Goal: Task Accomplishment & Management: Use online tool/utility

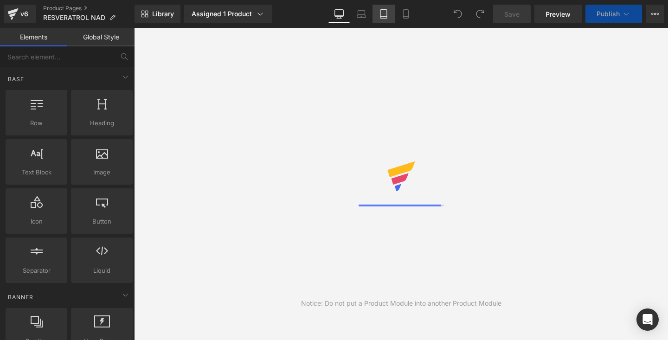
click at [393, 16] on link "Tablet" at bounding box center [384, 14] width 22 height 19
click at [413, 16] on link "Mobile" at bounding box center [406, 14] width 22 height 19
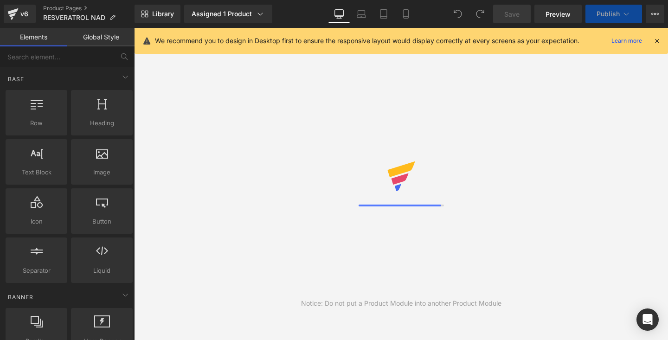
click at [658, 40] on icon at bounding box center [657, 41] width 8 height 8
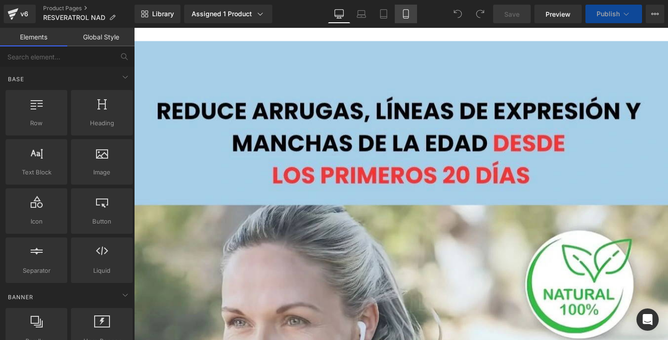
click at [410, 15] on icon at bounding box center [405, 13] width 9 height 9
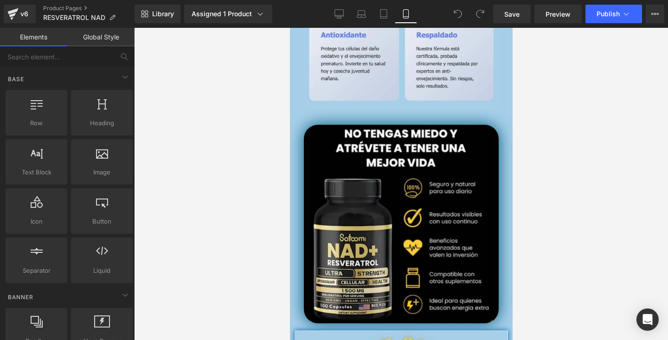
scroll to position [2882, 0]
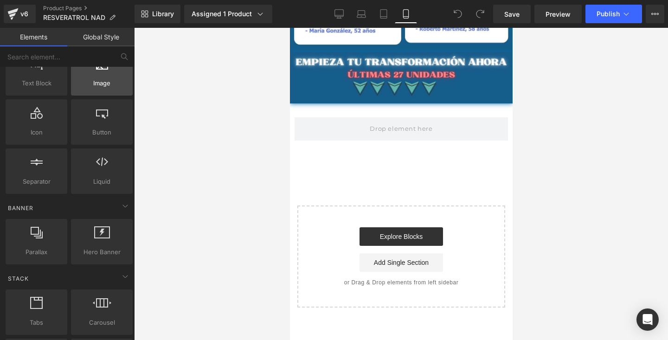
scroll to position [109, 0]
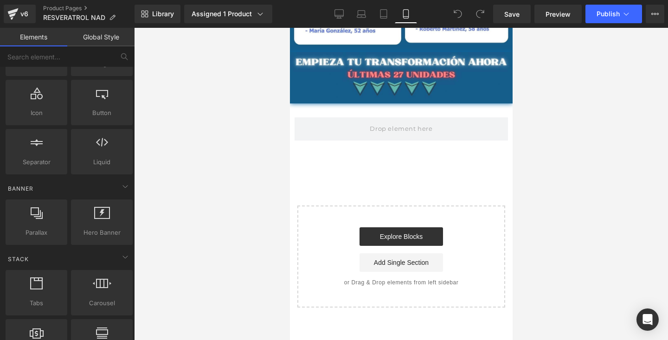
click at [85, 39] on link "Global Style" at bounding box center [100, 37] width 67 height 19
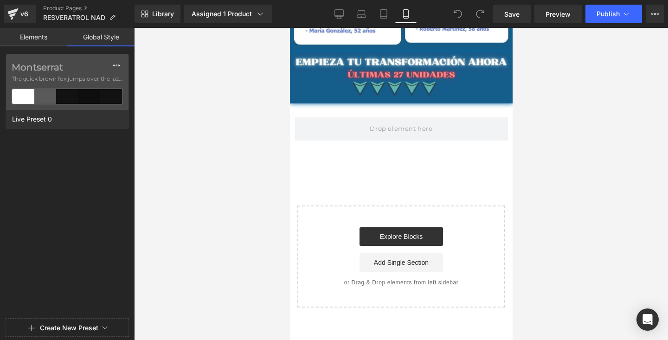
click at [45, 38] on link "Elements" at bounding box center [33, 37] width 67 height 19
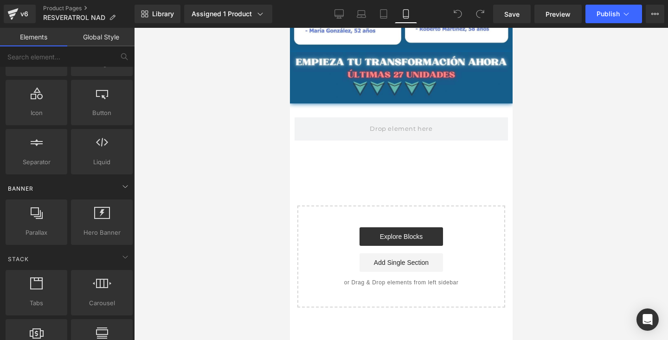
scroll to position [0, 0]
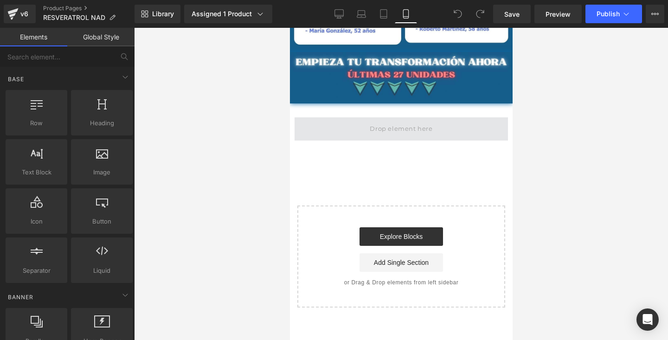
click at [389, 120] on span at bounding box center [400, 128] width 213 height 23
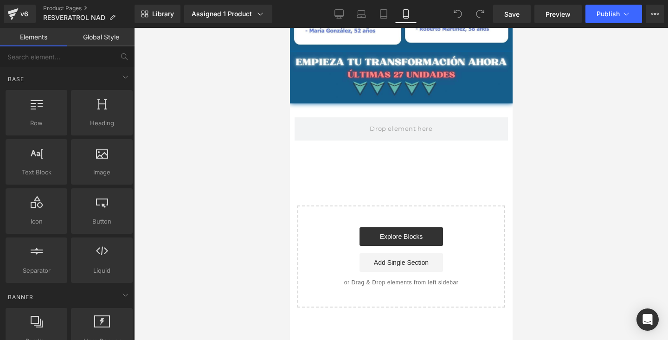
click at [29, 13] on div "v6" at bounding box center [25, 14] width 12 height 12
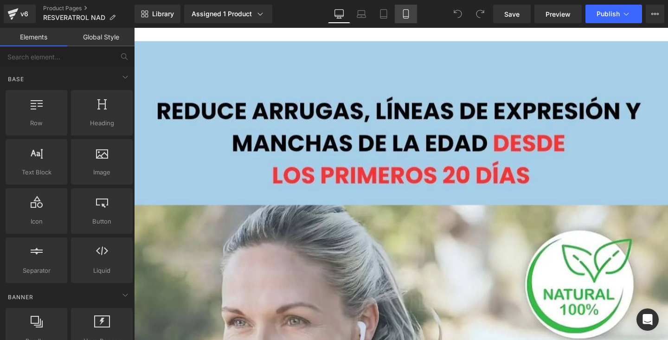
click at [403, 10] on icon at bounding box center [405, 14] width 5 height 9
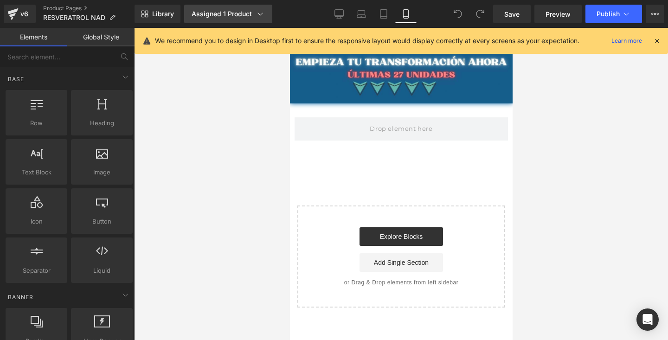
click at [235, 19] on link "Assigned 1 Product" at bounding box center [228, 14] width 88 height 19
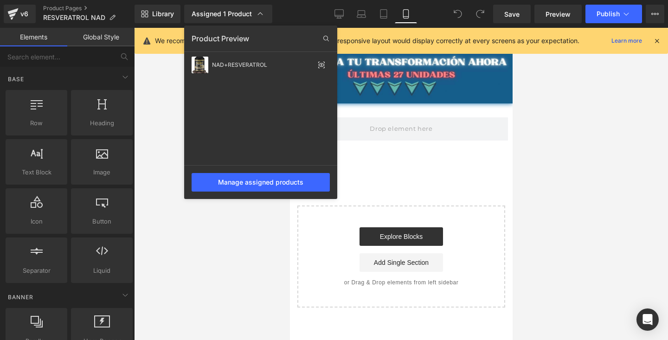
click at [170, 142] on div at bounding box center [401, 184] width 534 height 312
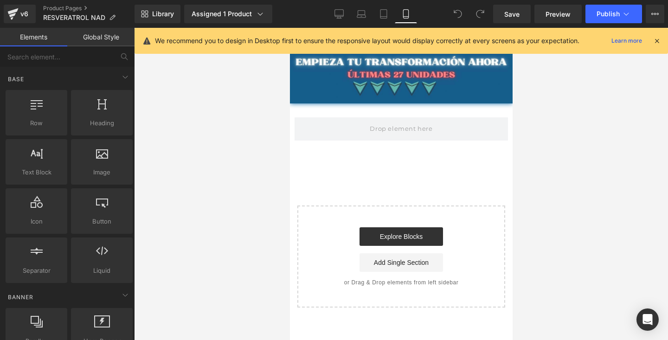
click at [658, 39] on icon at bounding box center [657, 41] width 8 height 8
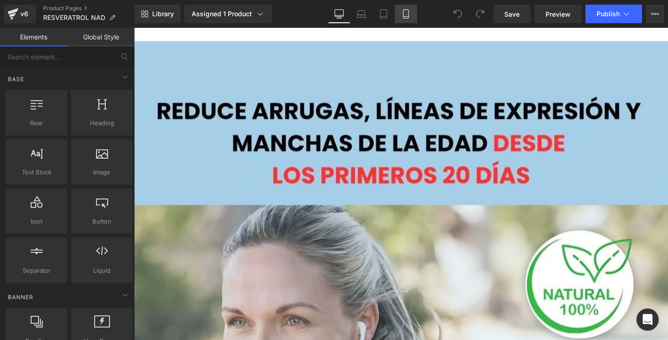
click at [408, 10] on icon at bounding box center [405, 14] width 5 height 9
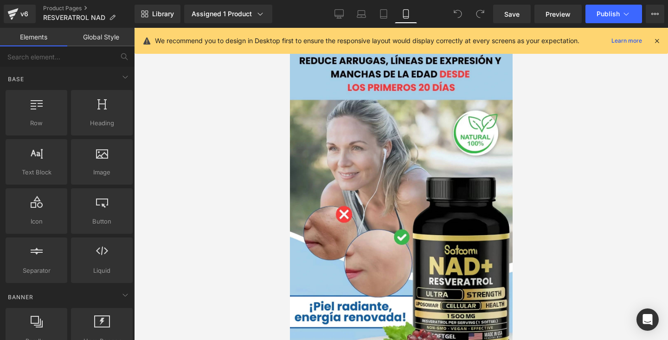
click at [659, 39] on icon at bounding box center [657, 41] width 8 height 8
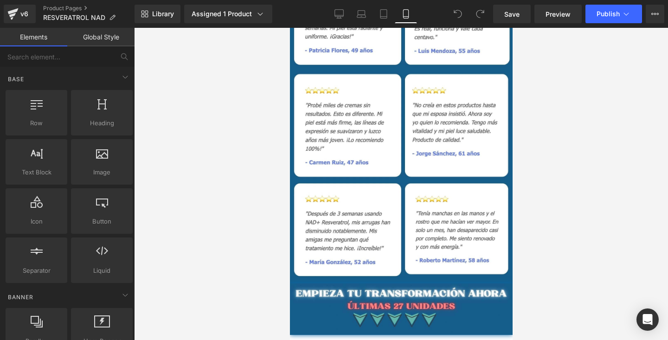
scroll to position [2882, 0]
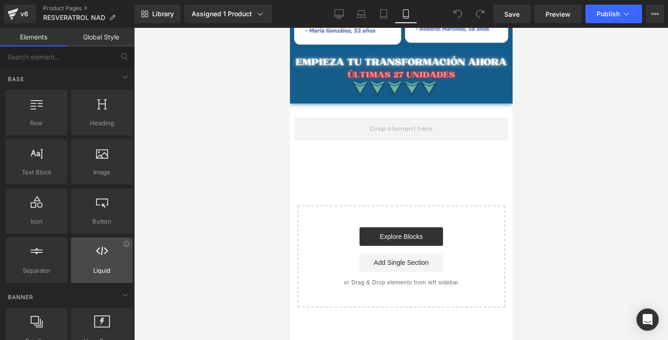
click at [106, 270] on span "Liquid" at bounding box center [102, 271] width 56 height 10
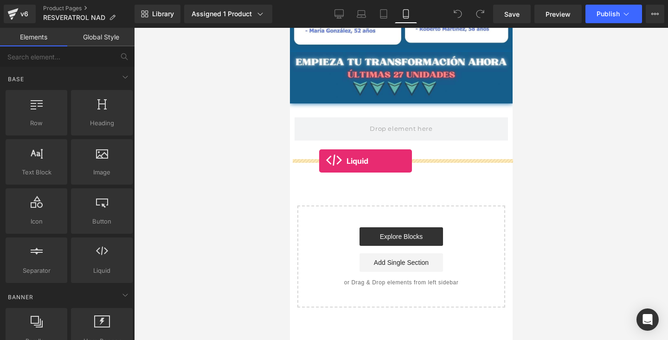
drag, startPoint x: 387, startPoint y: 296, endPoint x: 318, endPoint y: 161, distance: 150.7
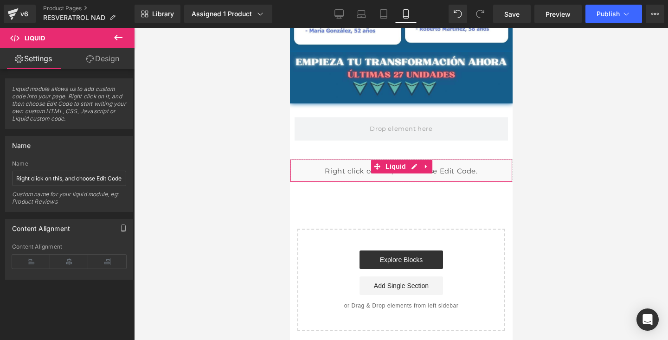
click at [346, 173] on div "Liquid" at bounding box center [401, 170] width 223 height 23
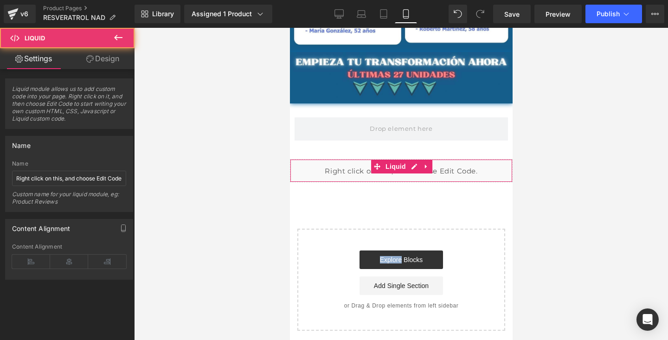
click at [346, 173] on div "Liquid" at bounding box center [401, 170] width 223 height 23
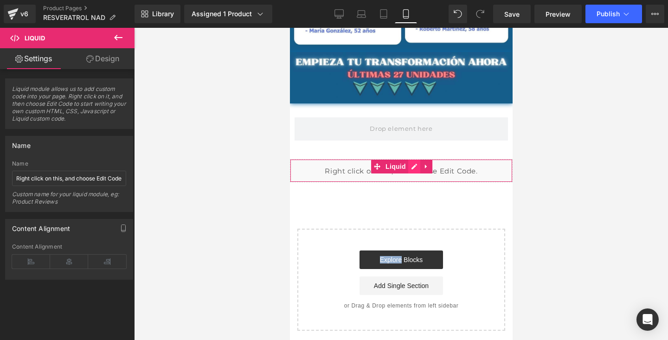
click at [415, 168] on div "Liquid" at bounding box center [401, 170] width 223 height 23
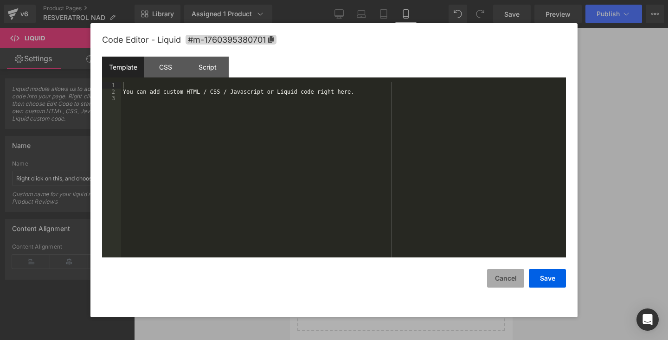
click at [503, 284] on button "Cancel" at bounding box center [505, 278] width 37 height 19
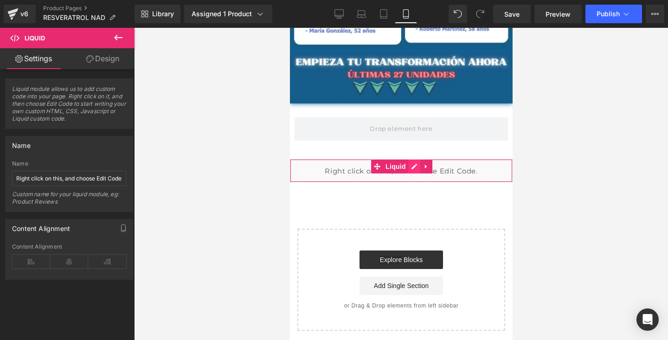
click at [417, 165] on div "Liquid" at bounding box center [401, 170] width 223 height 23
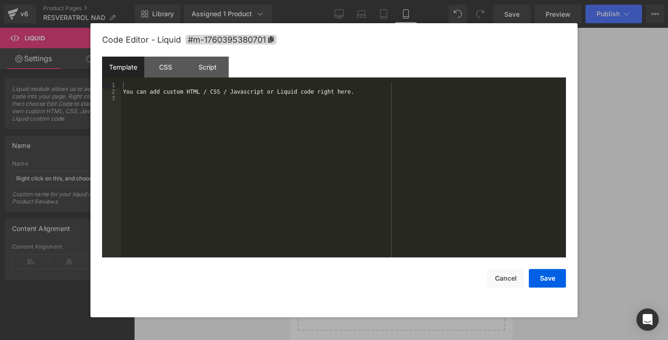
click at [389, 112] on div "You can add custom HTML / CSS / Javascript or Liquid code right here." at bounding box center [343, 176] width 445 height 188
click at [173, 76] on div "CSS" at bounding box center [165, 67] width 42 height 21
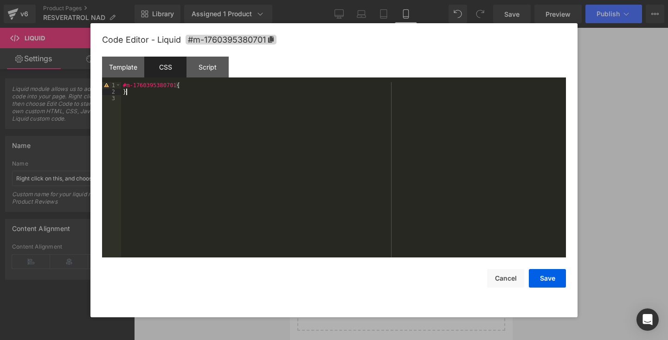
click at [172, 94] on div "#m-1760395380701 { }" at bounding box center [343, 176] width 445 height 188
click at [183, 86] on div "#m-1760395380701 { }" at bounding box center [343, 176] width 445 height 188
click at [125, 72] on div "Template" at bounding box center [123, 67] width 42 height 21
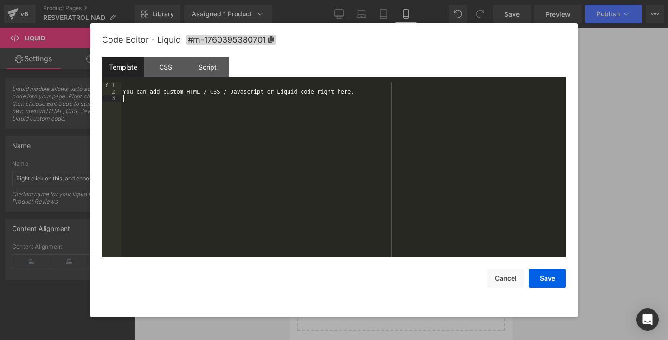
click at [167, 97] on div "You can add custom HTML / CSS / Javascript or Liquid code right here." at bounding box center [343, 176] width 445 height 188
click at [145, 77] on div "CSS" at bounding box center [165, 67] width 42 height 21
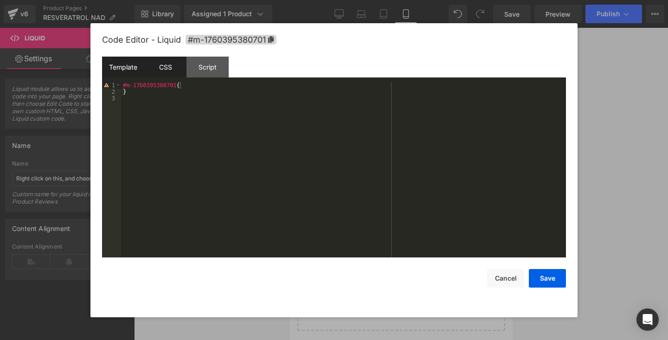
click at [126, 74] on div "Template" at bounding box center [123, 67] width 42 height 21
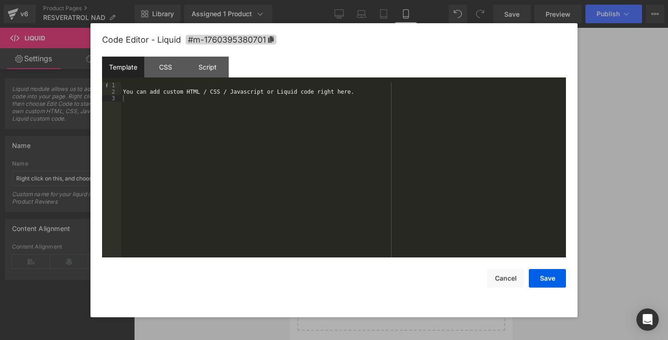
click at [133, 84] on div "You can add custom HTML / CSS / Javascript or Liquid code right here." at bounding box center [343, 176] width 445 height 188
click at [130, 91] on div "You can add custom HTML / CSS / Javascript or Liquid code right here." at bounding box center [343, 176] width 445 height 188
click at [144, 98] on div "You can add custom HTML / CSS / Javascript or Liquid code right here." at bounding box center [343, 176] width 445 height 188
click at [138, 77] on div "Template" at bounding box center [123, 67] width 42 height 21
click at [133, 80] on div "Template CSS Script Data" at bounding box center [334, 70] width 464 height 26
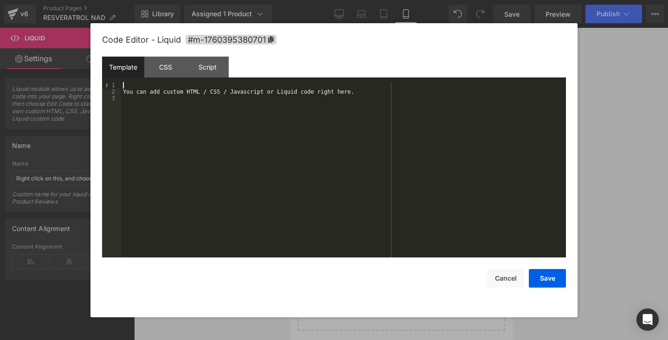
click at [133, 85] on div "You can add custom HTML / CSS / Javascript or Liquid code right here." at bounding box center [343, 176] width 445 height 188
click at [255, 87] on div "{% render 'a2reviews-widget', product: product %} You can add custom HTML / CSS…" at bounding box center [343, 176] width 445 height 188
click at [313, 84] on div "{% render 'a2reviews-widget', product: product %} You can add custom HTML / CSS…" at bounding box center [343, 176] width 445 height 188
click at [543, 283] on button "Save" at bounding box center [547, 278] width 37 height 19
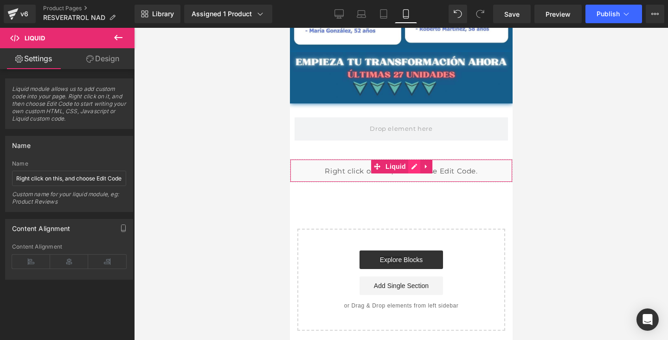
click at [411, 166] on div "Liquid" at bounding box center [401, 170] width 223 height 23
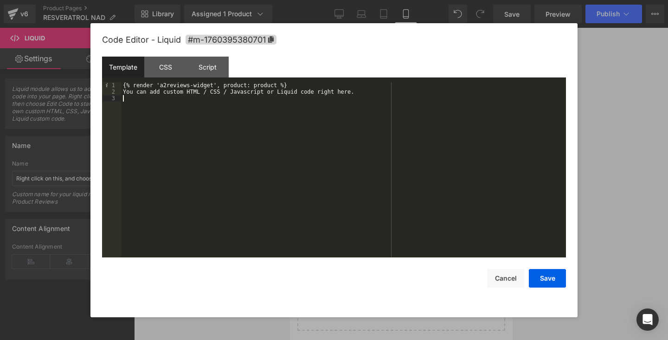
click at [279, 103] on div "{% render 'a2reviews-widget', product: product %} You can add custom HTML / CSS…" at bounding box center [343, 176] width 445 height 188
drag, startPoint x: 366, startPoint y: 91, endPoint x: 125, endPoint y: 93, distance: 240.8
click at [125, 93] on div "{% render 'a2reviews-widget', product: product %} You can add custom HTML / CSS…" at bounding box center [343, 176] width 445 height 188
click at [141, 96] on div "{% render 'a2reviews-widget', product: product %}" at bounding box center [343, 176] width 445 height 188
click at [558, 277] on button "Save" at bounding box center [547, 278] width 37 height 19
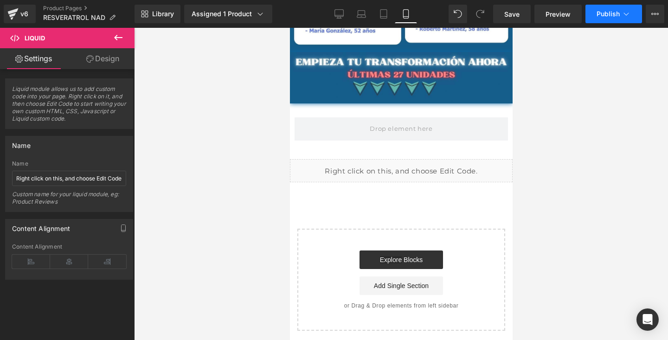
click at [621, 17] on button "Publish" at bounding box center [614, 14] width 57 height 19
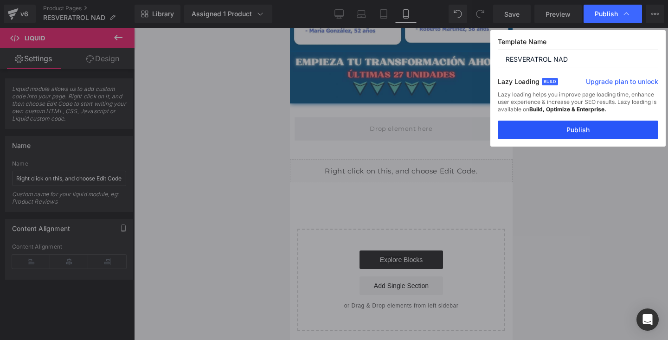
click at [579, 129] on button "Publish" at bounding box center [578, 130] width 161 height 19
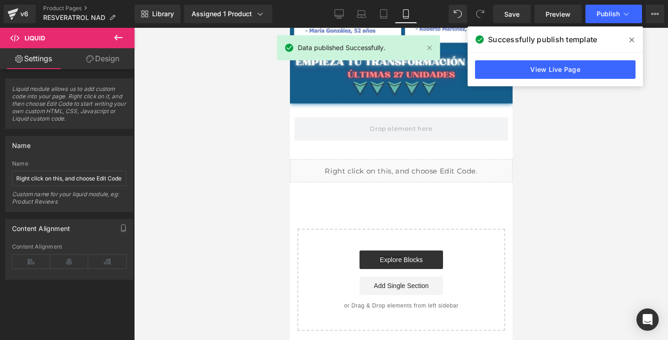
click at [632, 40] on icon at bounding box center [632, 40] width 5 height 5
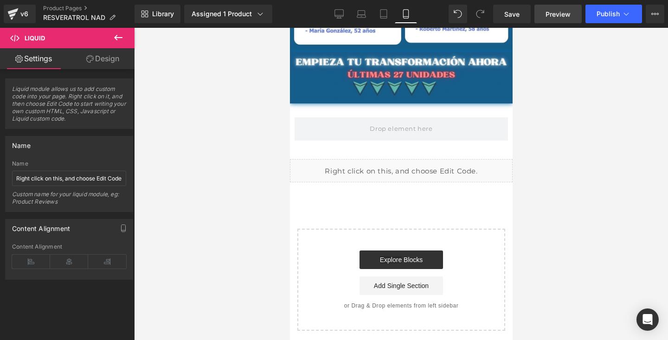
click at [556, 17] on span "Preview" at bounding box center [558, 14] width 25 height 10
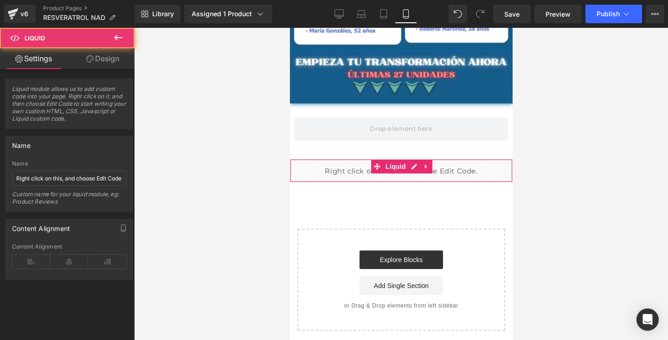
click at [351, 170] on div "Liquid" at bounding box center [401, 170] width 223 height 23
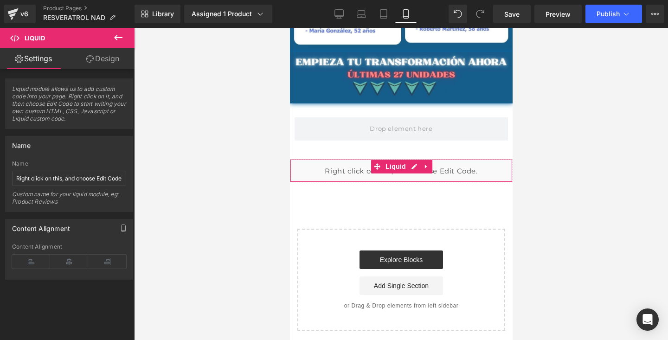
click at [98, 52] on link "Design" at bounding box center [102, 58] width 67 height 21
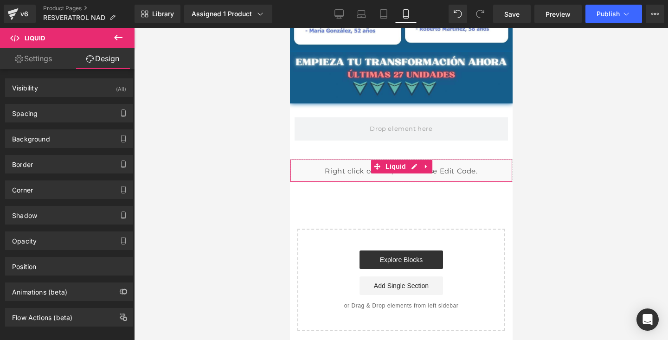
click at [37, 66] on link "Settings" at bounding box center [33, 58] width 67 height 21
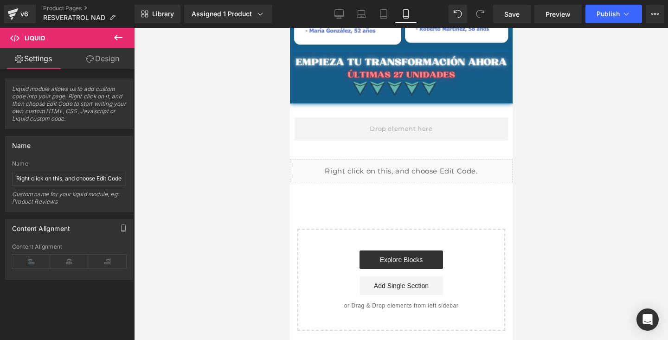
click at [117, 38] on icon at bounding box center [118, 37] width 11 height 11
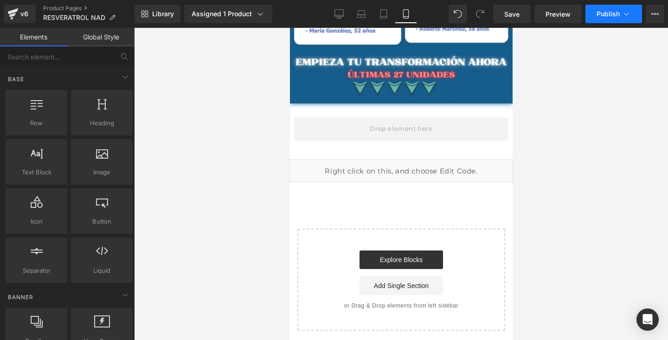
click at [612, 19] on button "Publish" at bounding box center [614, 14] width 57 height 19
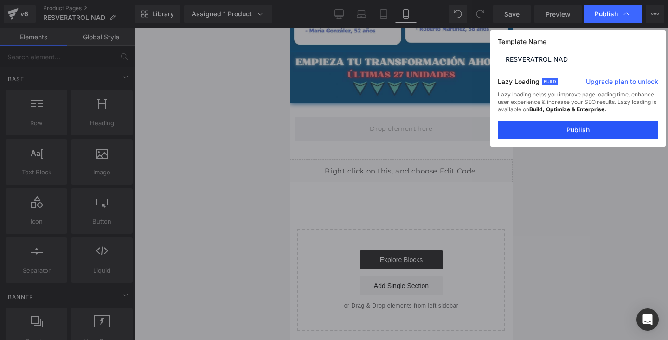
click at [566, 132] on button "Publish" at bounding box center [578, 130] width 161 height 19
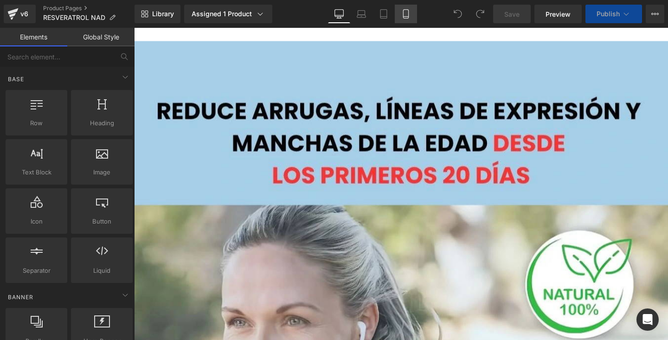
click at [402, 16] on icon at bounding box center [405, 13] width 9 height 9
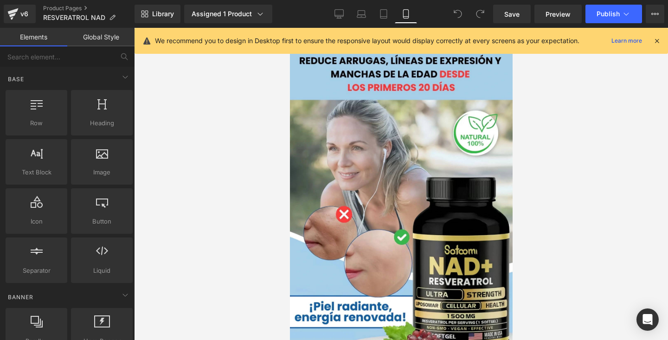
click at [655, 39] on icon at bounding box center [657, 41] width 8 height 8
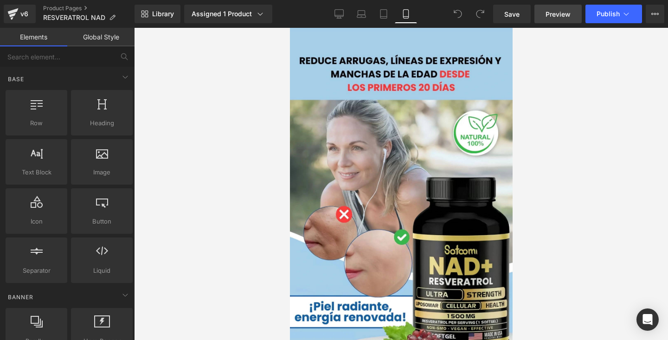
click at [554, 12] on span "Preview" at bounding box center [558, 14] width 25 height 10
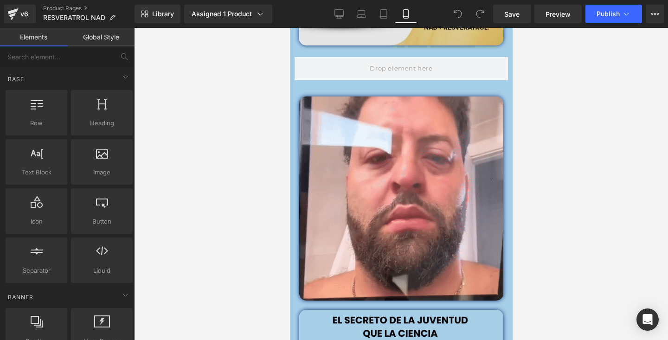
scroll to position [785, 0]
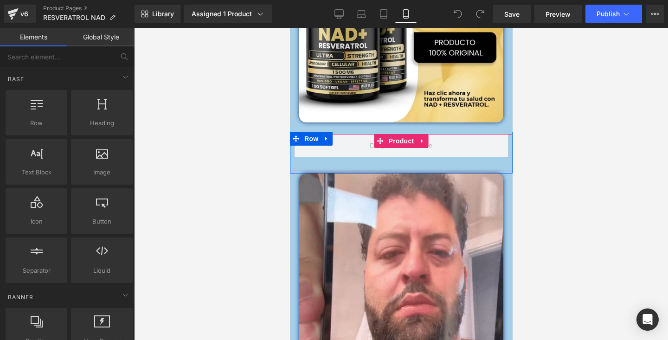
click at [348, 158] on div "Product" at bounding box center [401, 152] width 223 height 37
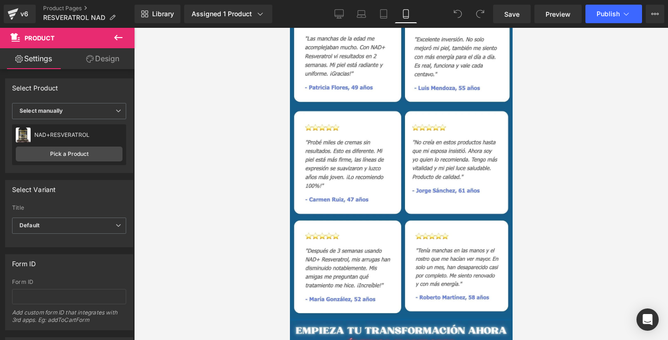
scroll to position [2905, 0]
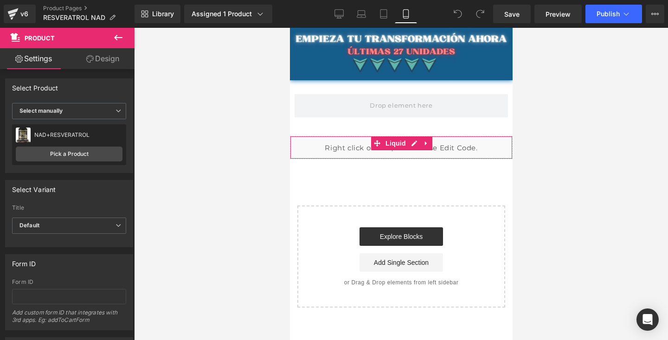
click at [335, 148] on div "Liquid" at bounding box center [401, 147] width 223 height 23
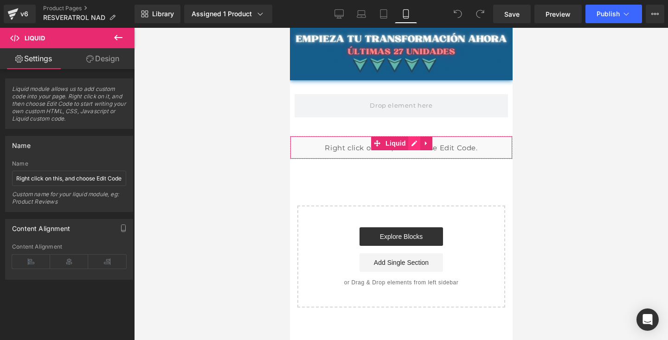
click at [409, 139] on div "Liquid" at bounding box center [401, 147] width 223 height 23
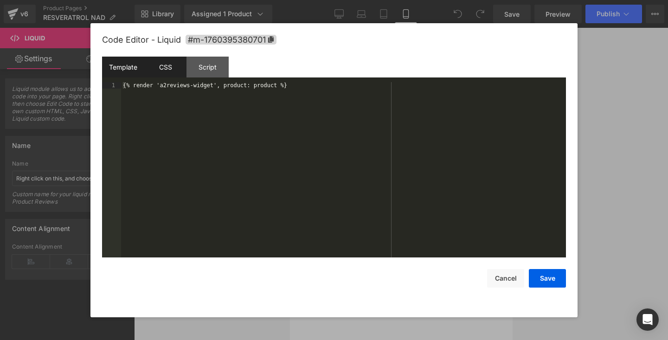
click at [160, 65] on div "CSS" at bounding box center [165, 67] width 42 height 21
click at [131, 76] on div "Template" at bounding box center [123, 67] width 42 height 21
click at [162, 68] on div "CSS" at bounding box center [165, 67] width 42 height 21
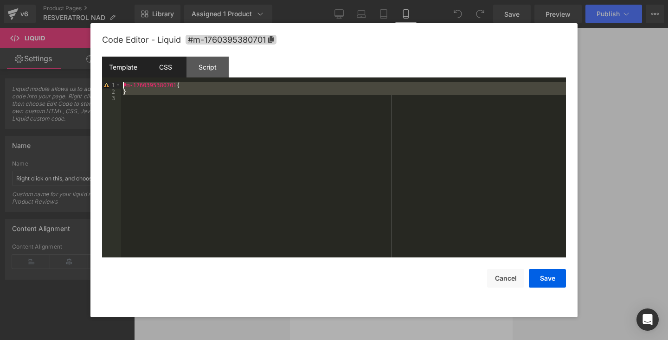
drag, startPoint x: 146, startPoint y: 104, endPoint x: 132, endPoint y: 75, distance: 32.2
click at [132, 75] on div "Template CSS Script Data 1 {% render 'a2reviews-widget', product: product %} XX…" at bounding box center [334, 157] width 464 height 201
click at [161, 101] on div "#m-1760395380701 { }" at bounding box center [343, 176] width 445 height 188
drag, startPoint x: 180, startPoint y: 99, endPoint x: 127, endPoint y: 79, distance: 55.9
click at [127, 79] on div "Template CSS Script Data 1 {% render 'a2reviews-widget', product: product %} XX…" at bounding box center [334, 157] width 464 height 201
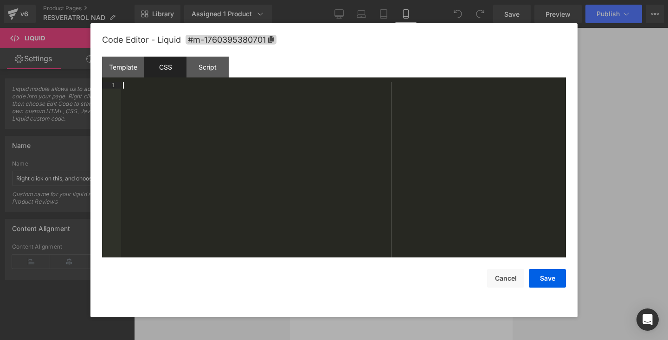
click at [152, 115] on div at bounding box center [343, 176] width 445 height 188
click at [121, 62] on div "Template" at bounding box center [123, 67] width 42 height 21
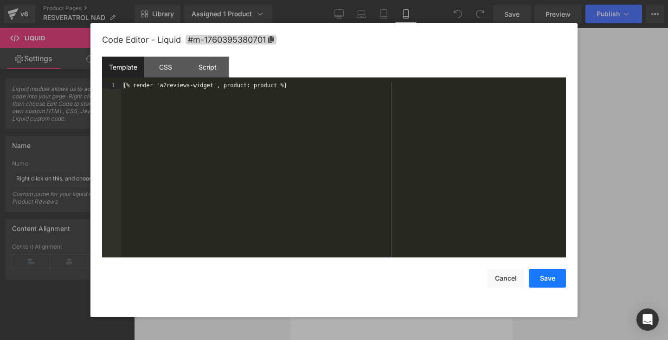
click at [546, 276] on button "Save" at bounding box center [547, 278] width 37 height 19
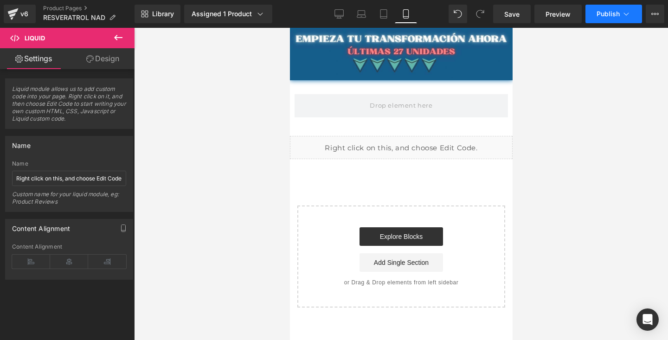
click at [606, 23] on button "Publish" at bounding box center [614, 14] width 57 height 19
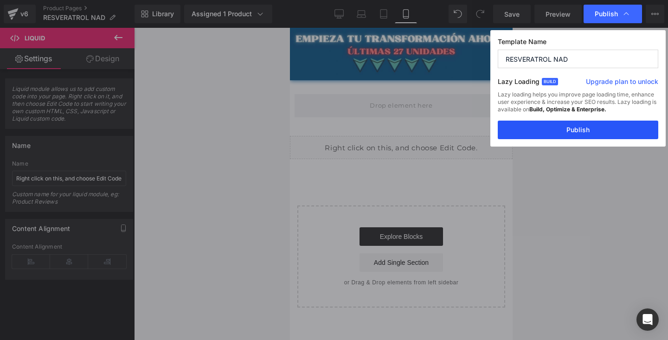
click at [583, 134] on button "Publish" at bounding box center [578, 130] width 161 height 19
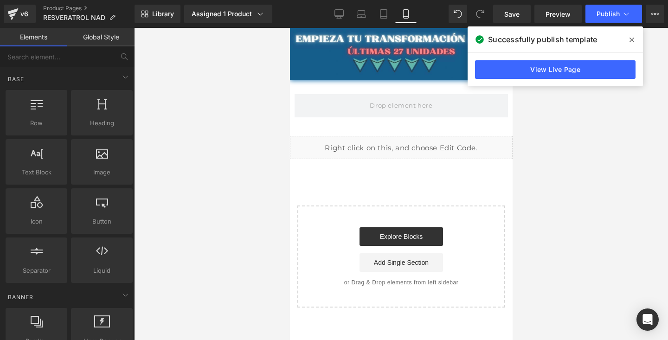
click at [597, 94] on div at bounding box center [401, 184] width 534 height 312
click at [632, 34] on span at bounding box center [632, 39] width 15 height 15
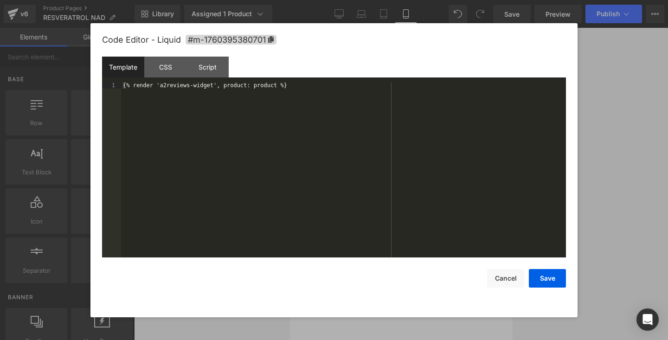
click at [409, 144] on div "Liquid" at bounding box center [401, 147] width 223 height 23
click at [172, 71] on div "CSS" at bounding box center [165, 67] width 42 height 21
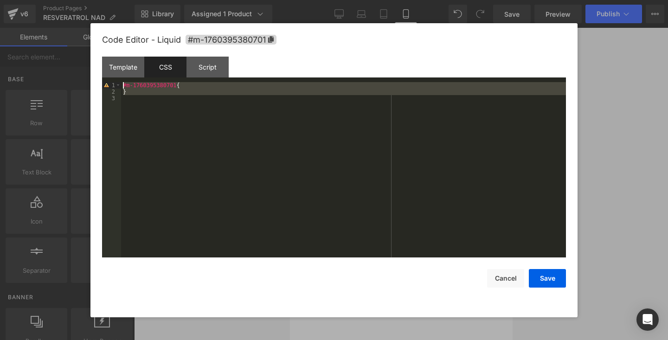
drag, startPoint x: 178, startPoint y: 97, endPoint x: 122, endPoint y: 84, distance: 57.6
click at [122, 84] on div "#m-1760395380701 { }" at bounding box center [343, 176] width 445 height 188
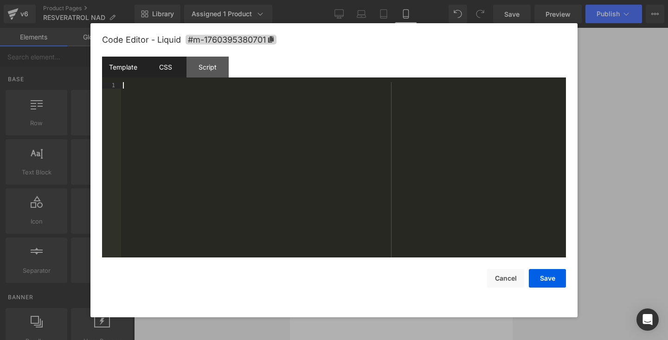
click at [122, 67] on div "Template" at bounding box center [123, 67] width 42 height 21
click at [544, 276] on button "Save" at bounding box center [547, 278] width 37 height 19
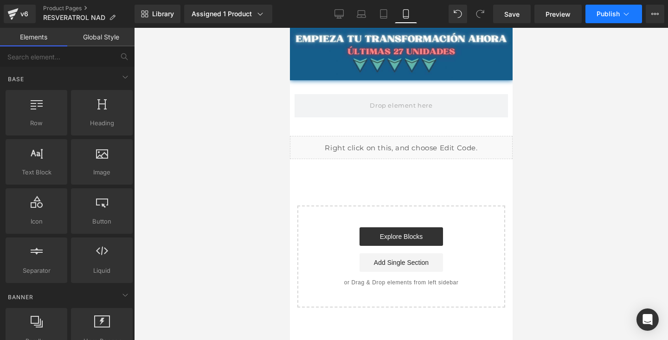
click at [611, 15] on span "Publish" at bounding box center [608, 13] width 23 height 7
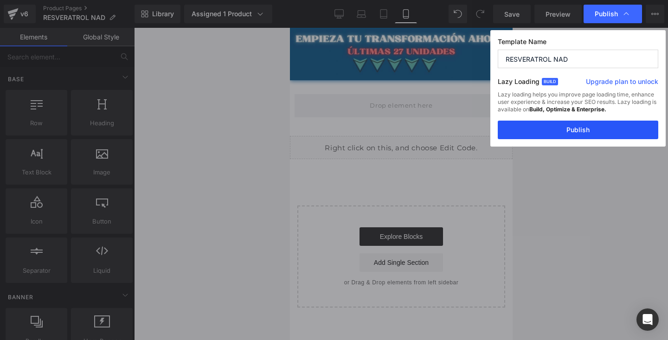
click at [572, 132] on button "Publish" at bounding box center [578, 130] width 161 height 19
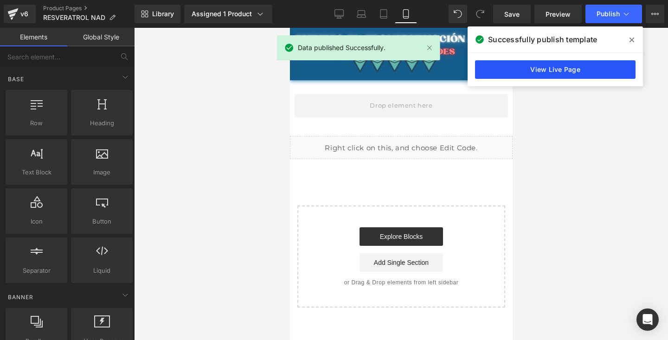
click at [549, 73] on link "View Live Page" at bounding box center [555, 69] width 161 height 19
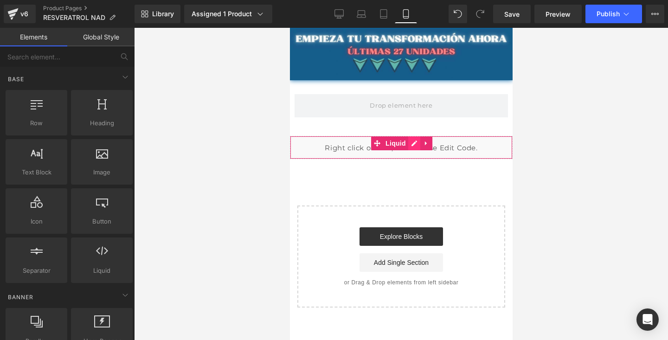
click at [413, 141] on div "Liquid" at bounding box center [401, 147] width 223 height 23
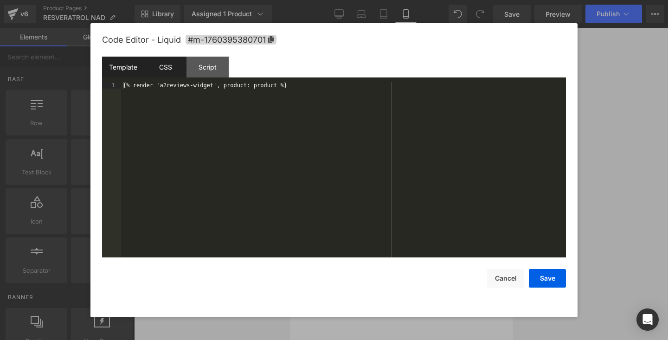
click at [168, 71] on div "CSS" at bounding box center [165, 67] width 42 height 21
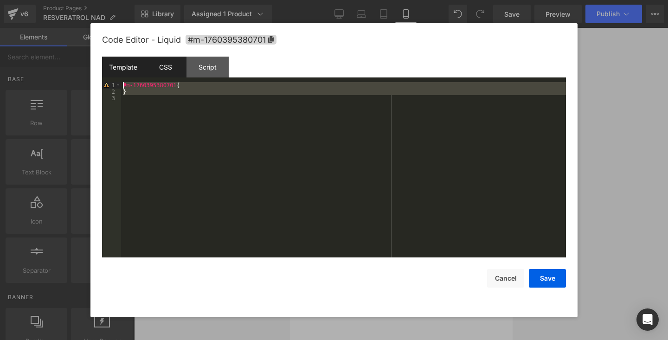
drag, startPoint x: 138, startPoint y: 111, endPoint x: 117, endPoint y: 59, distance: 55.6
click at [117, 59] on div "Template CSS Script Data 1 {% render 'a2reviews-widget', product: product %} XX…" at bounding box center [334, 157] width 464 height 201
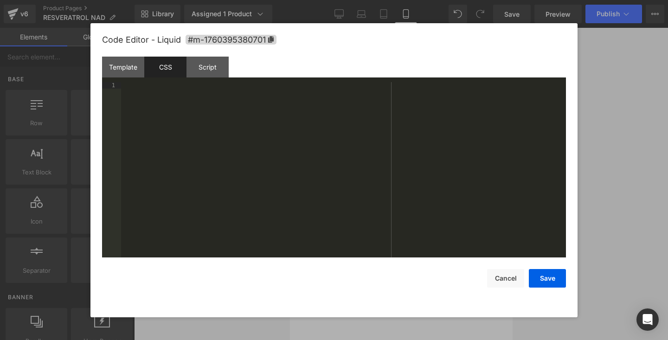
click at [367, 128] on div at bounding box center [343, 176] width 445 height 188
click at [400, 70] on div "Template CSS Script Data" at bounding box center [334, 70] width 464 height 26
click at [544, 277] on button "Save" at bounding box center [547, 278] width 37 height 19
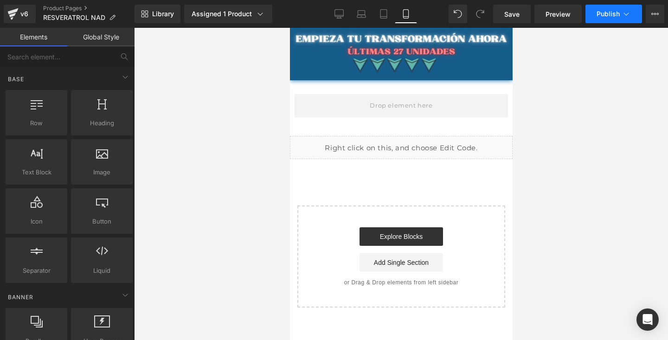
click at [607, 20] on button "Publish" at bounding box center [614, 14] width 57 height 19
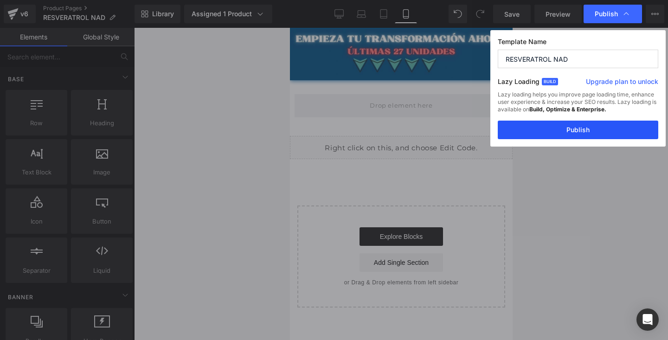
click at [579, 133] on button "Publish" at bounding box center [578, 130] width 161 height 19
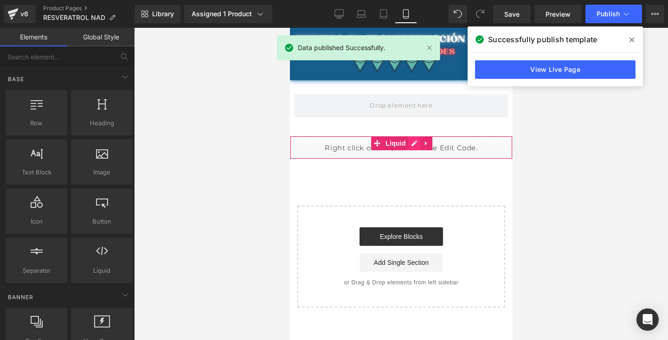
click at [414, 147] on div "Liquid" at bounding box center [401, 147] width 223 height 23
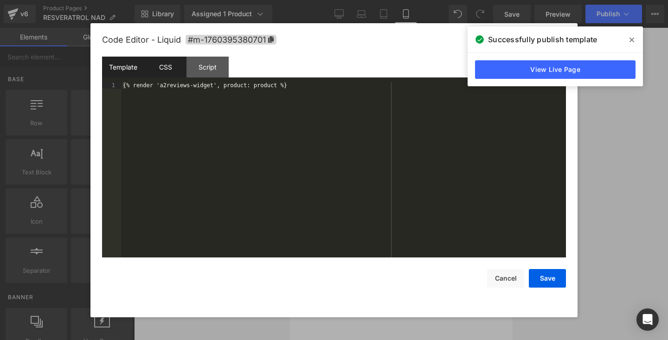
click at [159, 58] on div "CSS" at bounding box center [165, 67] width 42 height 21
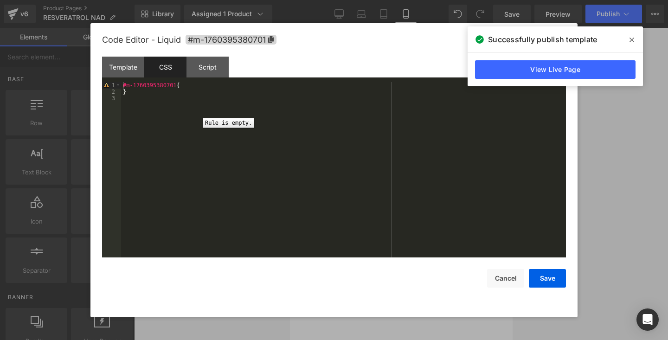
click at [105, 88] on div "1" at bounding box center [111, 85] width 19 height 6
click at [632, 39] on icon at bounding box center [632, 40] width 5 height 5
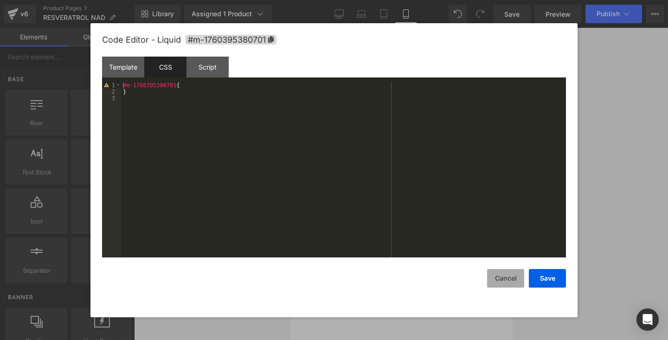
click at [499, 278] on button "Cancel" at bounding box center [505, 278] width 37 height 19
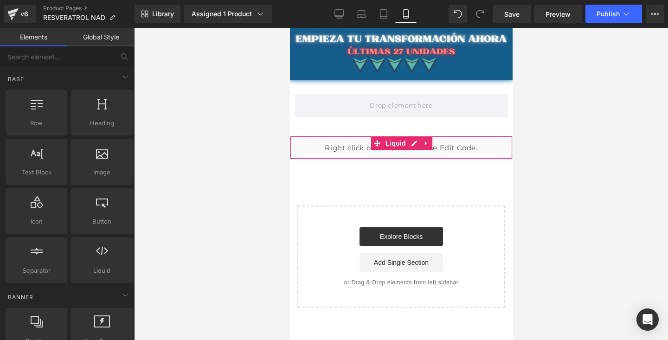
click at [417, 142] on div "Liquid" at bounding box center [401, 147] width 223 height 23
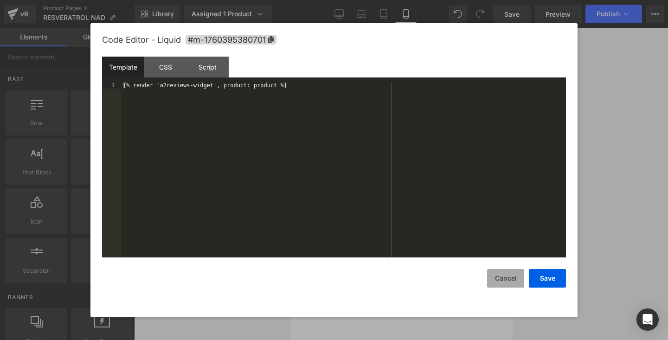
click at [495, 272] on button "Cancel" at bounding box center [505, 278] width 37 height 19
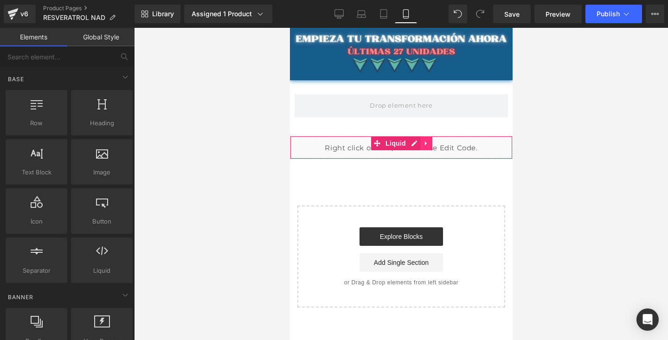
click at [428, 144] on icon at bounding box center [426, 143] width 6 height 7
click at [432, 143] on icon at bounding box center [432, 143] width 6 height 7
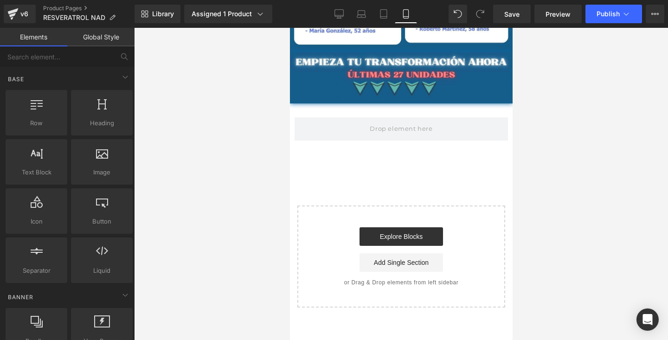
scroll to position [2877, 0]
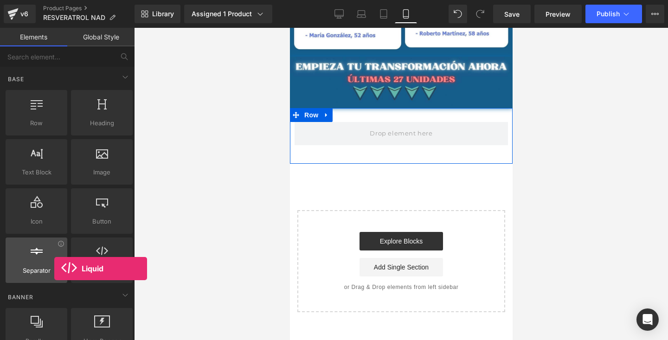
drag, startPoint x: 106, startPoint y: 279, endPoint x: 54, endPoint y: 269, distance: 52.9
click at [54, 269] on div "Row rows, columns, layouts, div Heading headings, titles, h1,h2,h3,h4,h5,h6 Tex…" at bounding box center [69, 186] width 131 height 197
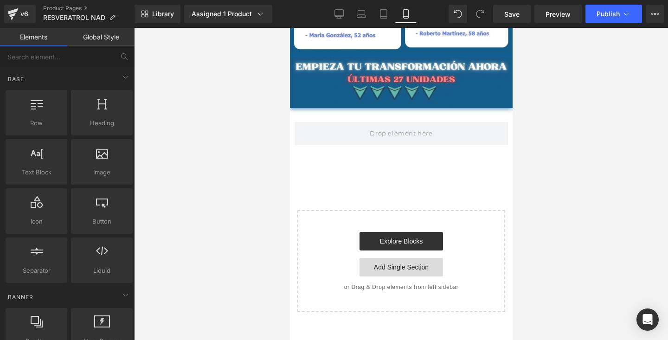
click at [394, 268] on link "Add Single Section" at bounding box center [401, 267] width 84 height 19
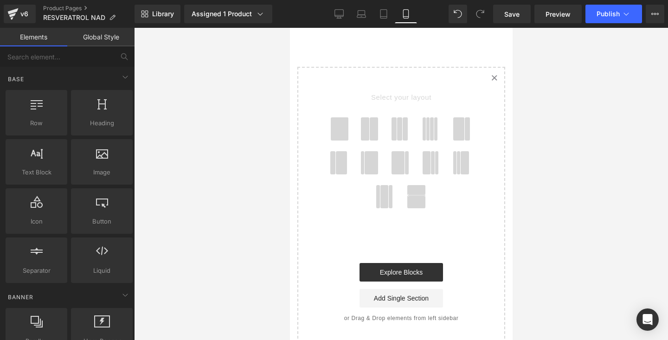
scroll to position [3010, 0]
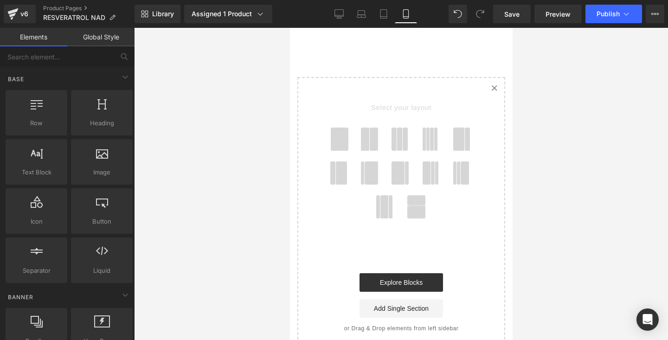
click at [492, 89] on icon at bounding box center [493, 88] width 5 height 5
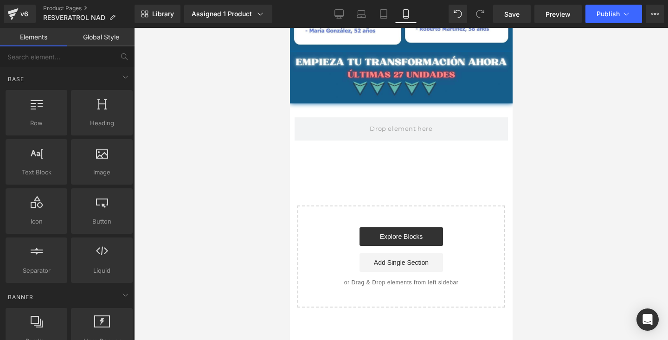
scroll to position [2849, 0]
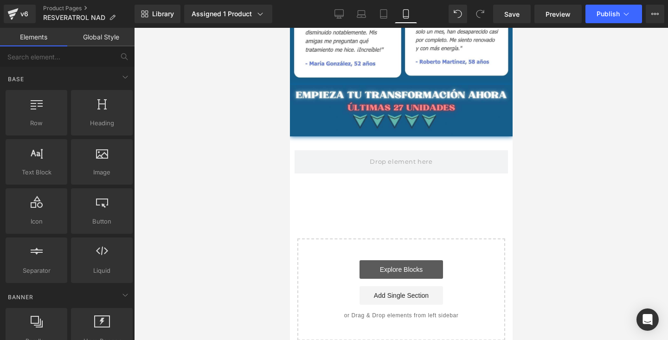
click at [375, 265] on link "Explore Blocks" at bounding box center [401, 269] width 84 height 19
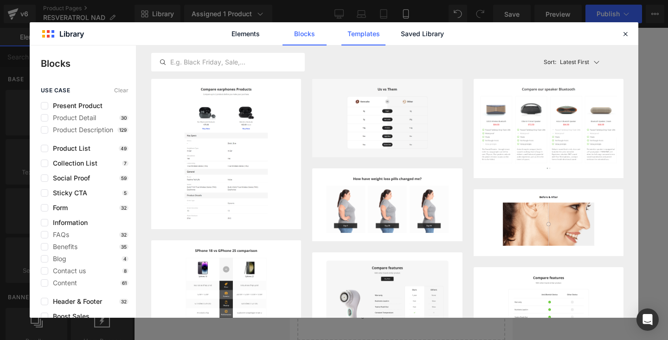
click at [359, 35] on link "Templates" at bounding box center [364, 33] width 44 height 23
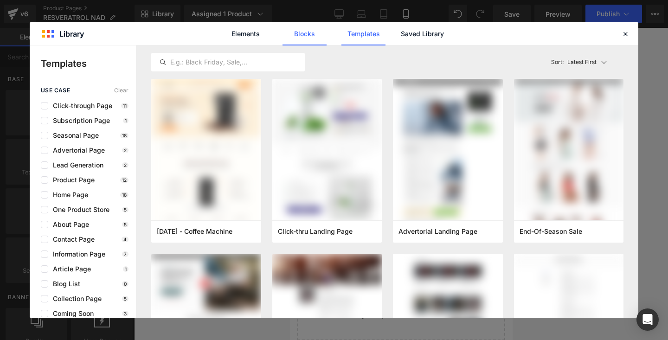
click at [304, 39] on link "Blocks" at bounding box center [305, 33] width 44 height 23
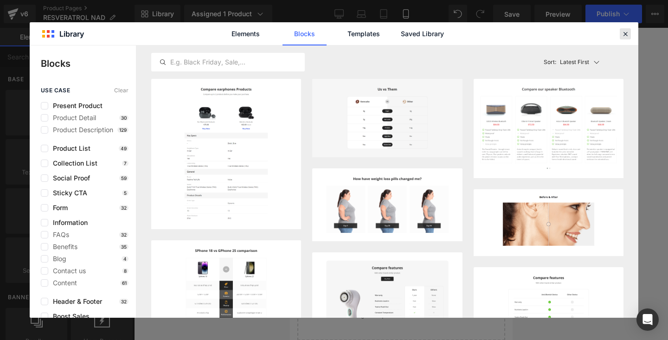
click at [621, 38] on div at bounding box center [625, 33] width 11 height 11
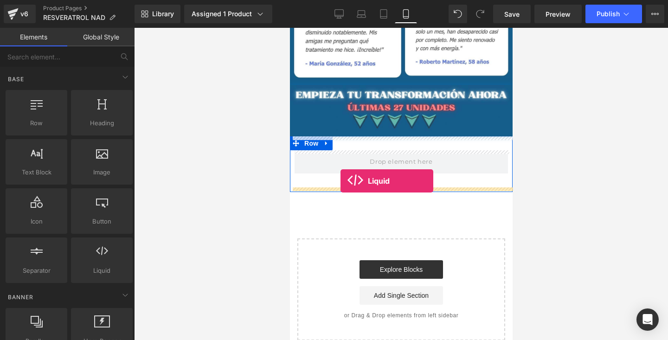
drag, startPoint x: 383, startPoint y: 295, endPoint x: 340, endPoint y: 181, distance: 121.4
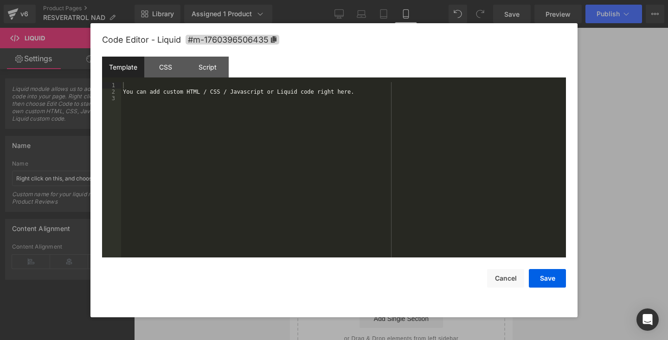
click at [416, 194] on div "Liquid" at bounding box center [401, 198] width 223 height 23
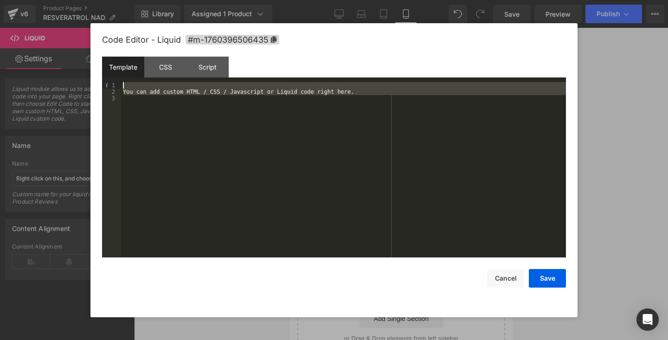
drag, startPoint x: 201, startPoint y: 102, endPoint x: 113, endPoint y: 76, distance: 91.9
click at [113, 76] on div "Template CSS Script Data 1 2 3 You can add custom HTML / CSS / Javascript or Li…" at bounding box center [334, 157] width 464 height 201
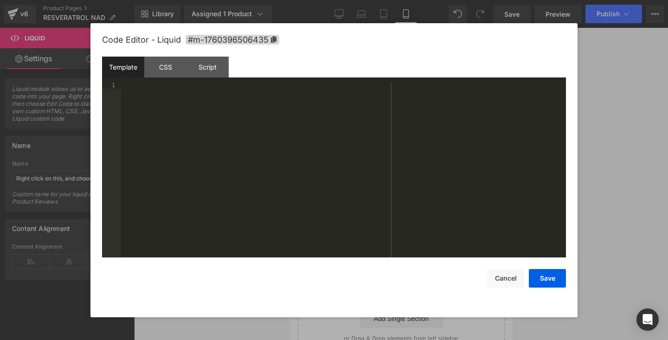
click at [149, 101] on div at bounding box center [343, 176] width 445 height 188
click at [253, 87] on div "{% render 'a2reviews-widget', product: product %}" at bounding box center [343, 176] width 445 height 188
click at [304, 88] on div "{% render 'a2reviews-widget', product: product %}" at bounding box center [343, 176] width 445 height 188
click at [546, 278] on button "Save" at bounding box center [547, 278] width 37 height 19
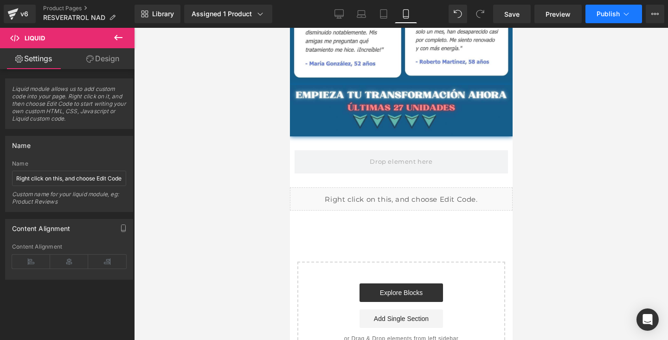
click at [606, 17] on span "Publish" at bounding box center [608, 13] width 23 height 7
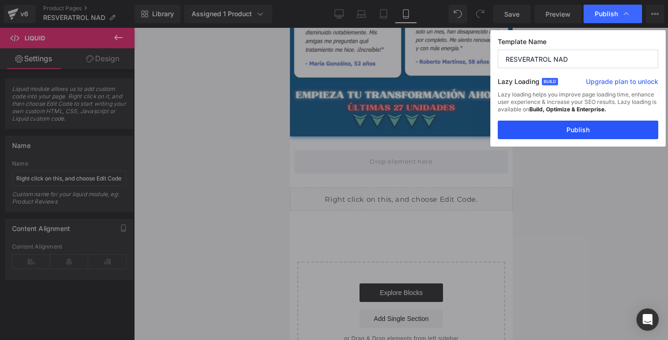
click at [563, 129] on button "Publish" at bounding box center [578, 130] width 161 height 19
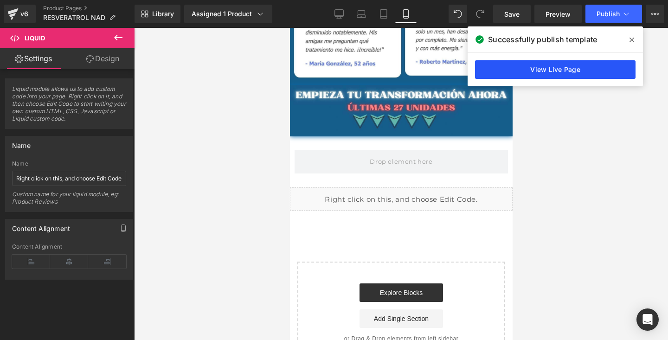
click at [555, 75] on link "View Live Page" at bounding box center [555, 69] width 161 height 19
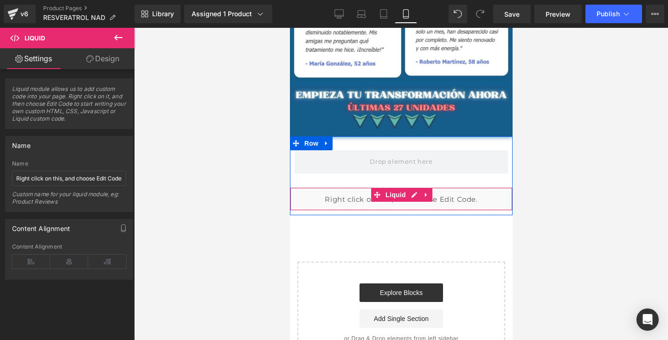
click at [413, 196] on div "Liquid" at bounding box center [401, 198] width 223 height 23
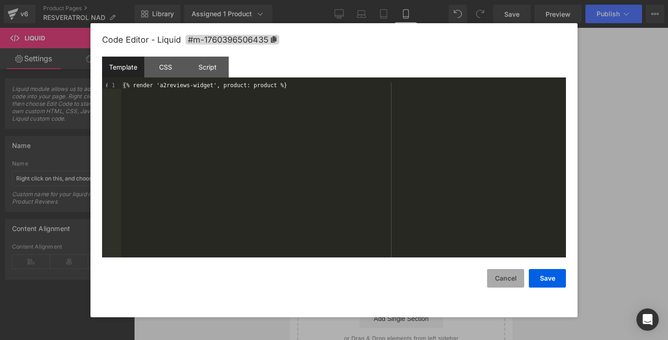
click at [510, 280] on button "Cancel" at bounding box center [505, 278] width 37 height 19
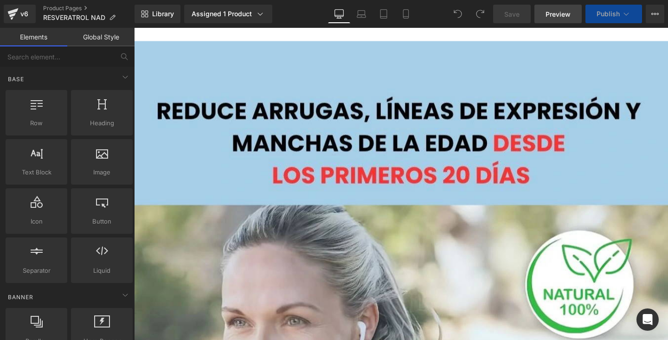
click at [560, 16] on span "Preview" at bounding box center [558, 14] width 25 height 10
click at [402, 13] on icon at bounding box center [405, 13] width 9 height 9
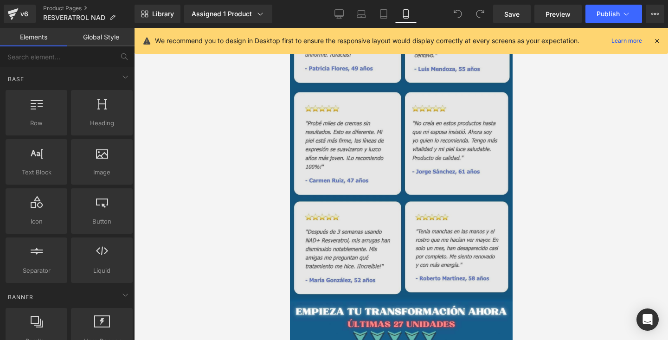
scroll to position [2905, 0]
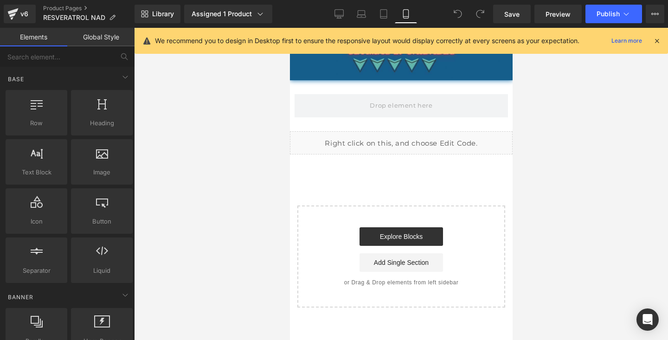
click at [664, 41] on div "We recommend you to design in Desktop first to ensure the responsive layout wou…" at bounding box center [402, 41] width 534 height 26
click at [661, 41] on div "We recommend you to design in Desktop first to ensure the responsive layout wou…" at bounding box center [402, 41] width 534 height 26
click at [655, 41] on icon at bounding box center [657, 41] width 8 height 8
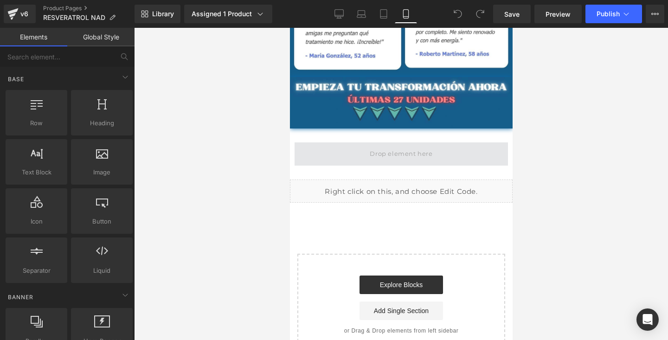
scroll to position [2840, 0]
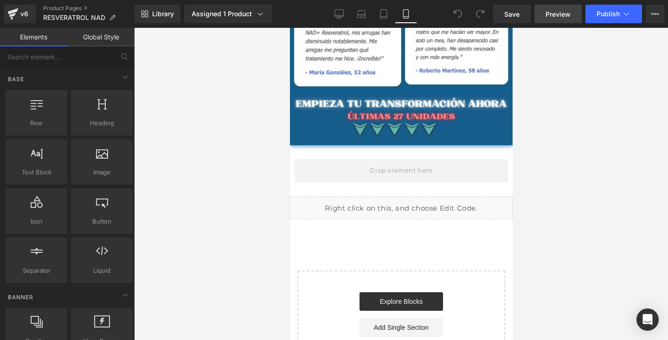
click at [560, 15] on span "Preview" at bounding box center [558, 14] width 25 height 10
